Goal: Find specific page/section: Find specific page/section

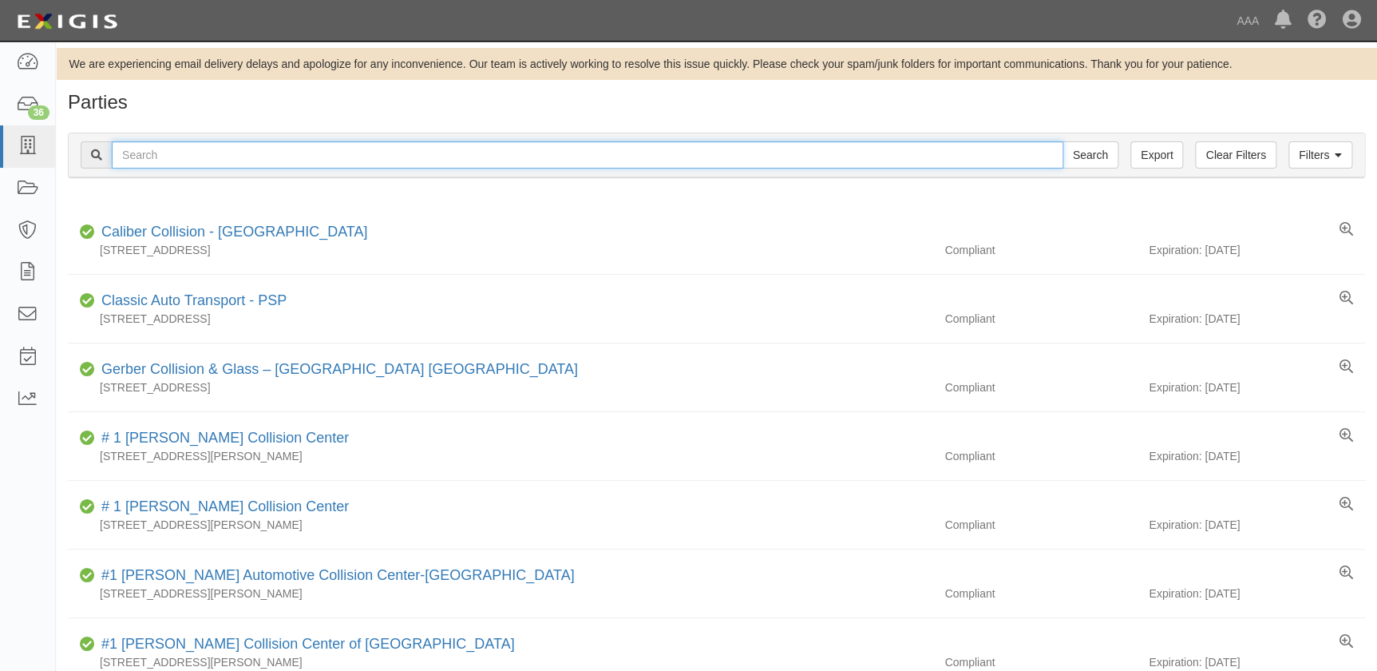
drag, startPoint x: 0, startPoint y: 0, endPoint x: 231, endPoint y: 160, distance: 280.6
click at [231, 160] on input "text" at bounding box center [588, 154] width 952 height 27
type input "maaco"
click at [1063, 141] on input "Search" at bounding box center [1091, 154] width 56 height 27
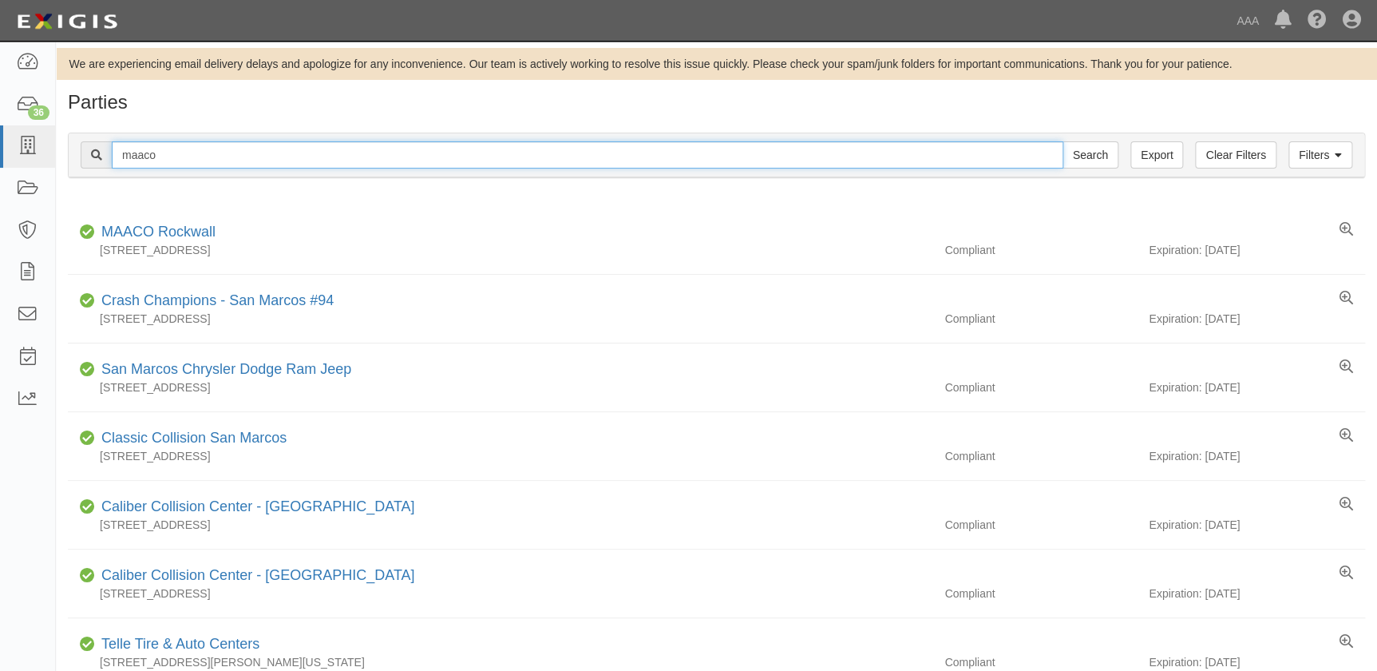
drag, startPoint x: 191, startPoint y: 162, endPoint x: 90, endPoint y: 158, distance: 100.7
click at [91, 159] on div "maaco Search" at bounding box center [600, 154] width 1038 height 27
type input "o"
type input "ford grove"
click at [1063, 141] on input "Search" at bounding box center [1091, 154] width 56 height 27
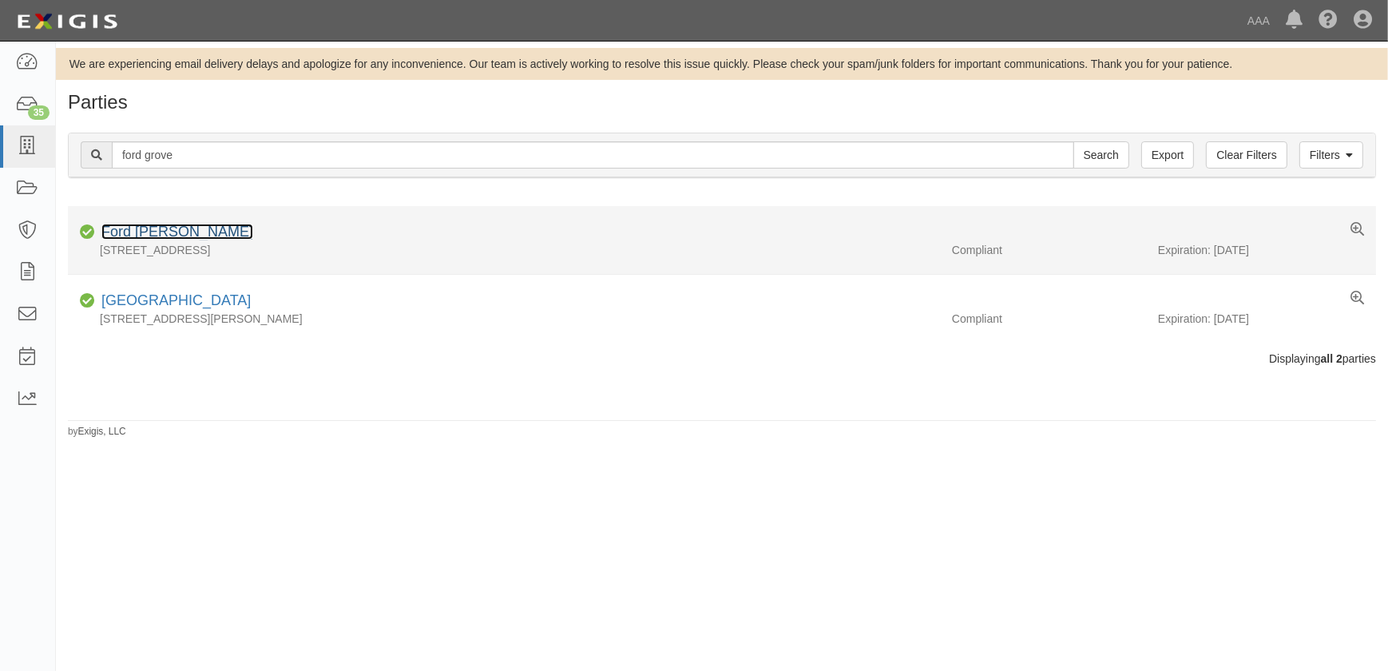
click at [152, 232] on link "Ford [PERSON_NAME]" at bounding box center [177, 232] width 152 height 16
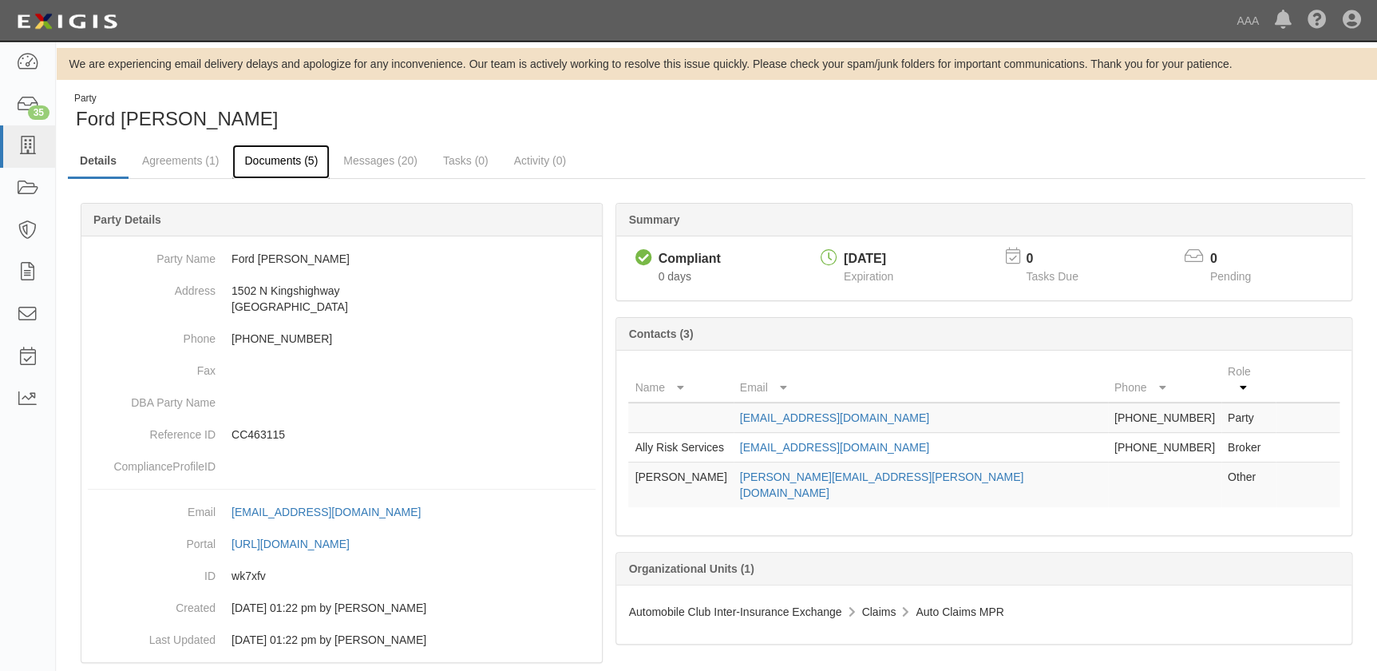
click at [271, 160] on link "Documents (5)" at bounding box center [280, 162] width 97 height 34
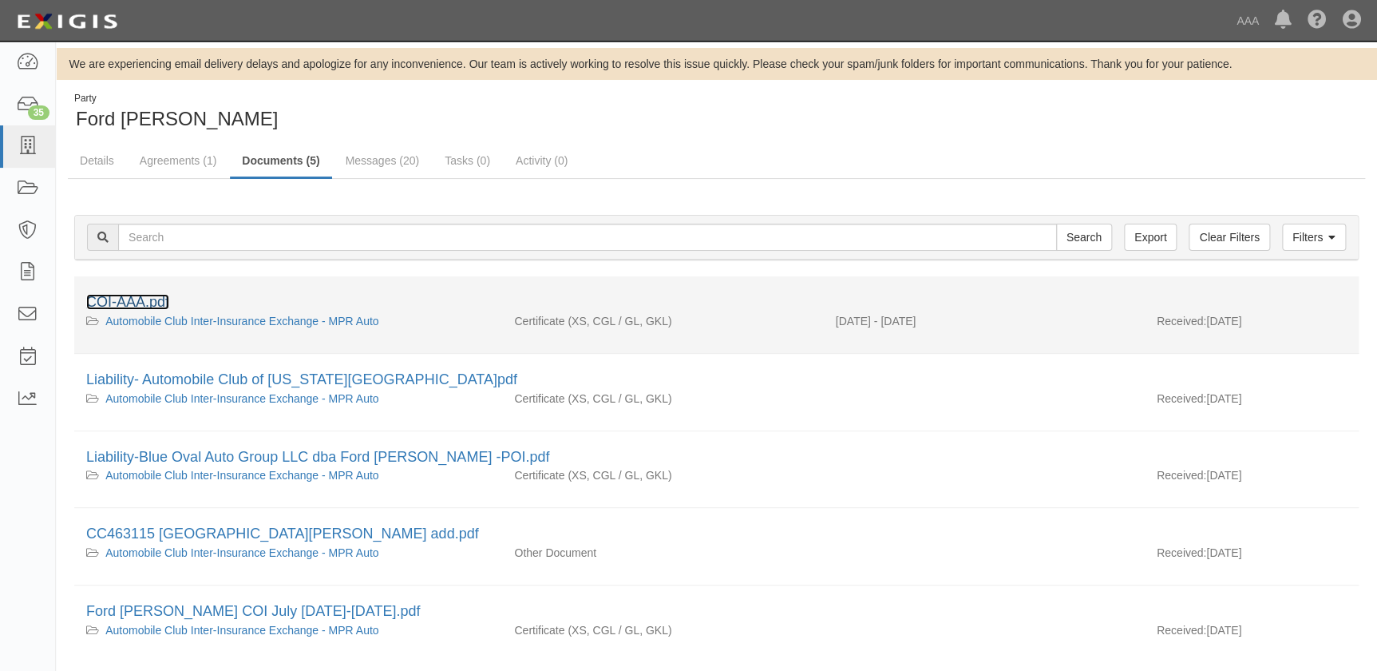
click at [149, 301] on link "COI-AAA.pdf" at bounding box center [127, 302] width 83 height 16
